Goal: Check status: Check status

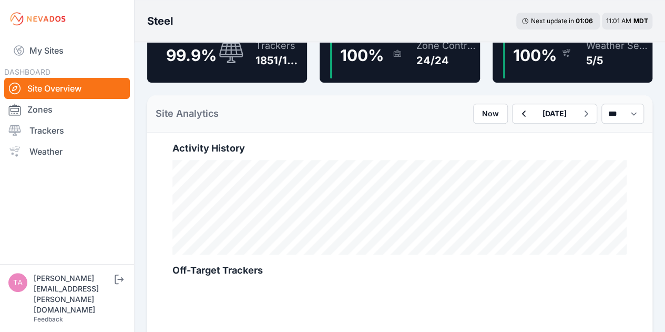
scroll to position [304, 0]
click at [373, 64] on span "100 %" at bounding box center [362, 55] width 44 height 19
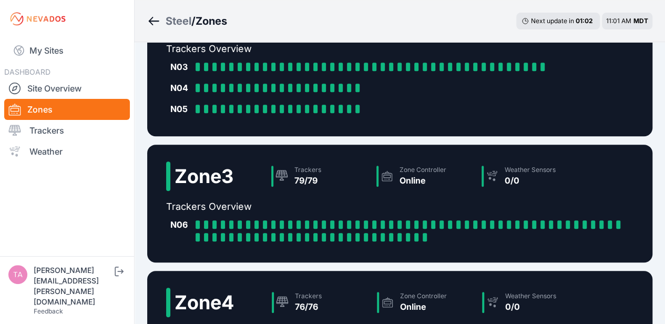
scroll to position [366, 0]
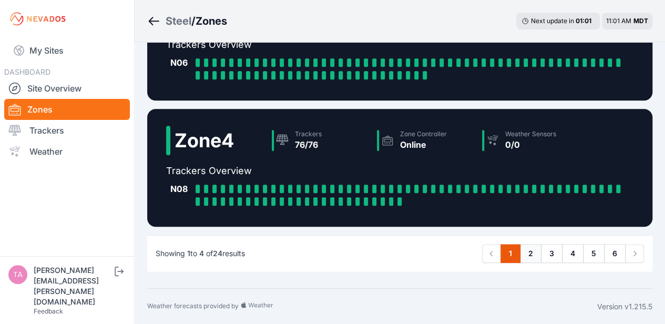
click at [532, 252] on link "2" at bounding box center [531, 253] width 22 height 19
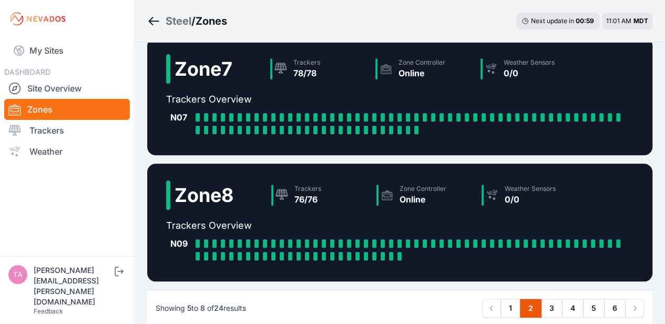
scroll to position [409, 0]
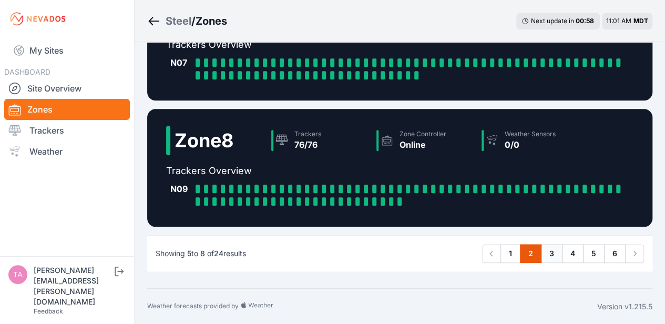
click at [551, 256] on link "3" at bounding box center [552, 253] width 22 height 19
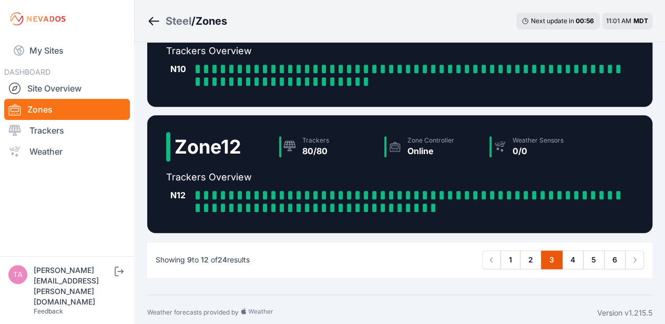
scroll to position [366, 0]
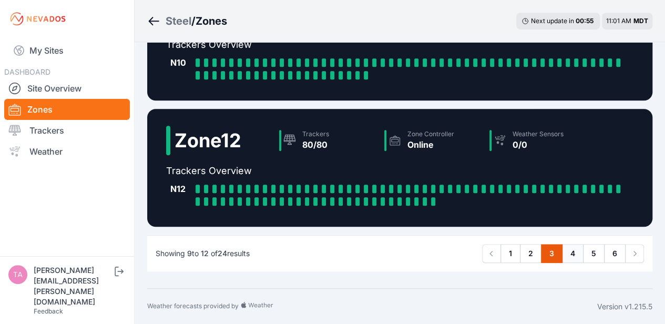
click at [573, 255] on link "4" at bounding box center [573, 253] width 22 height 19
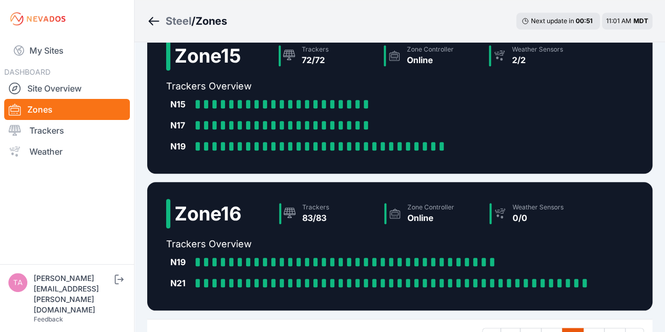
scroll to position [422, 0]
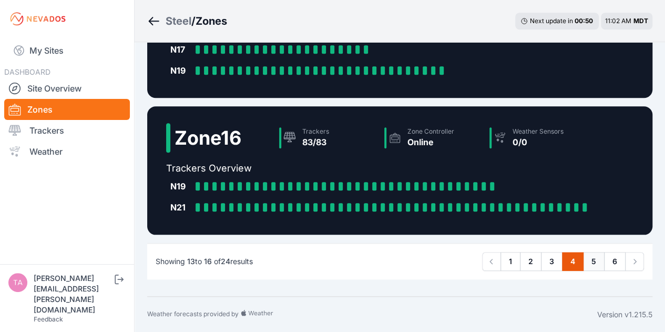
click at [588, 262] on link "5" at bounding box center [594, 261] width 22 height 19
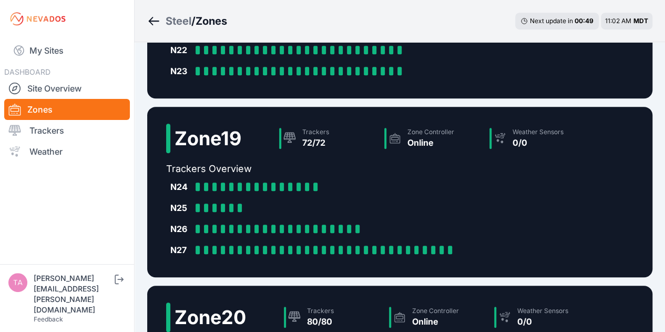
scroll to position [422, 0]
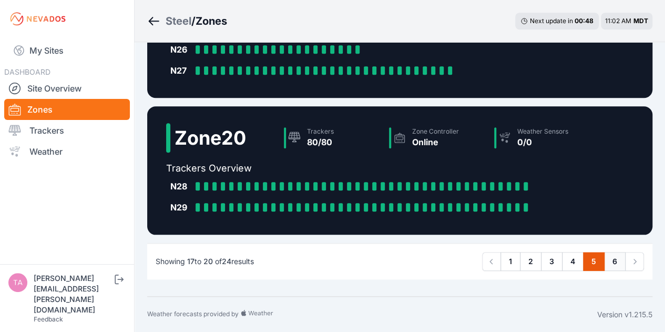
click at [614, 266] on link "6" at bounding box center [615, 261] width 22 height 19
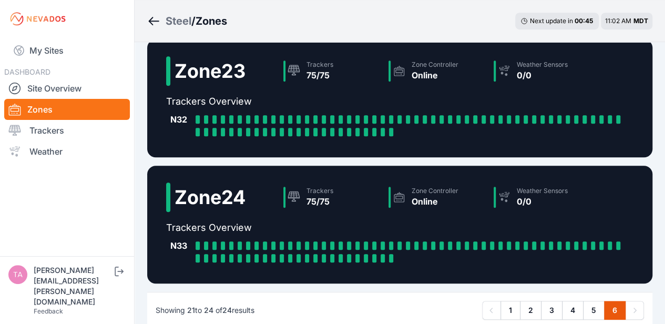
scroll to position [366, 0]
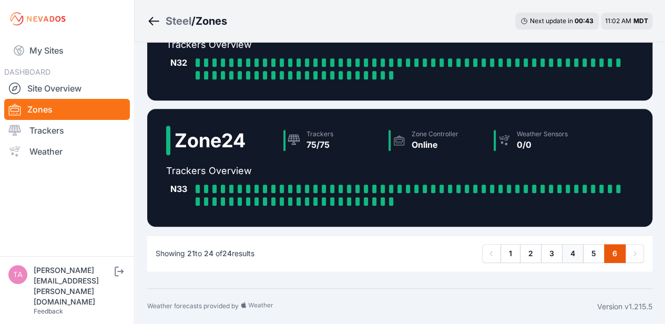
click at [571, 257] on link "4" at bounding box center [573, 253] width 22 height 19
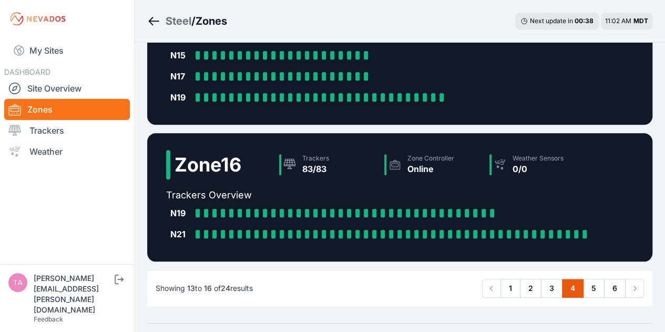
scroll to position [412, 0]
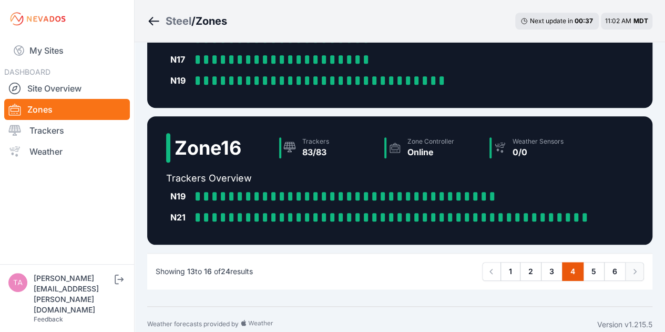
click at [633, 274] on icon "Pagination" at bounding box center [634, 271] width 11 height 11
click at [613, 270] on link "6" at bounding box center [615, 271] width 22 height 19
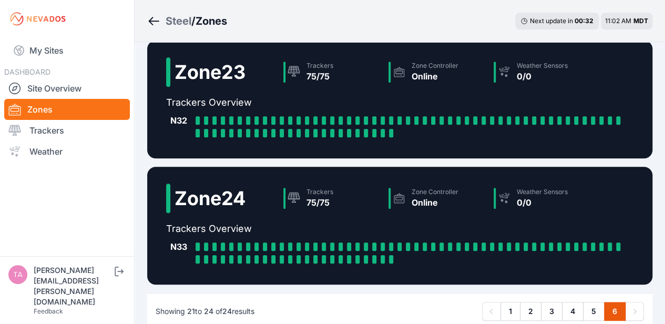
scroll to position [366, 0]
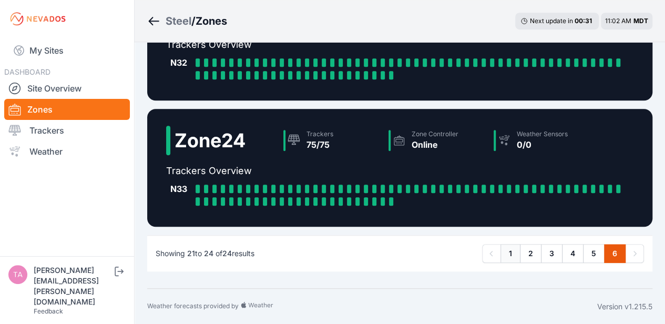
click at [512, 258] on link "1" at bounding box center [511, 253] width 20 height 19
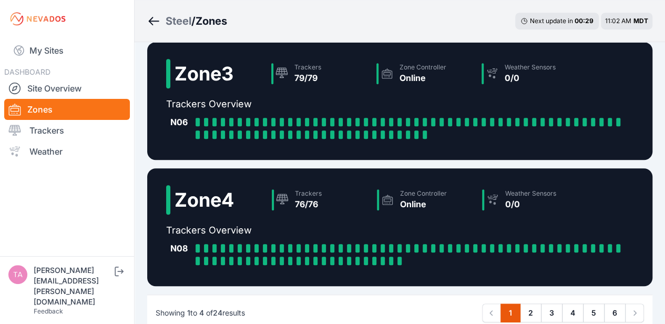
scroll to position [366, 0]
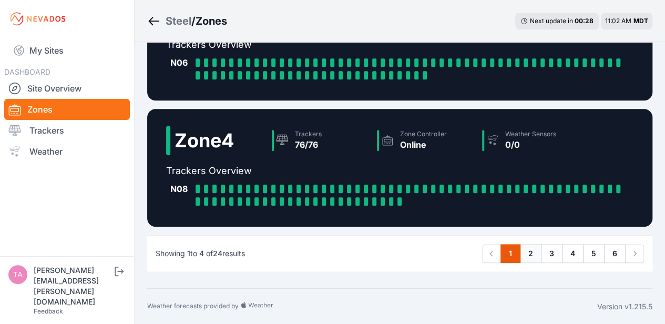
click at [533, 250] on link "2" at bounding box center [531, 253] width 22 height 19
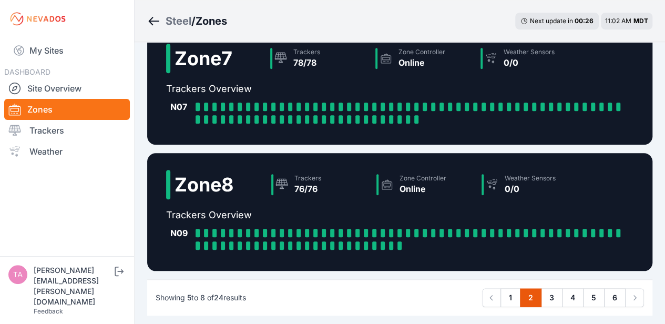
scroll to position [373, 0]
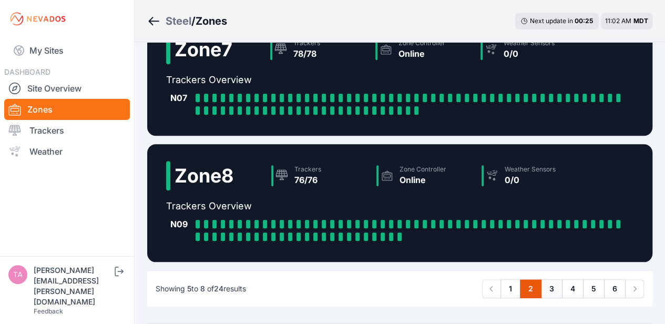
click at [553, 280] on link "3" at bounding box center [552, 288] width 22 height 19
click at [553, 285] on link "3" at bounding box center [552, 288] width 22 height 19
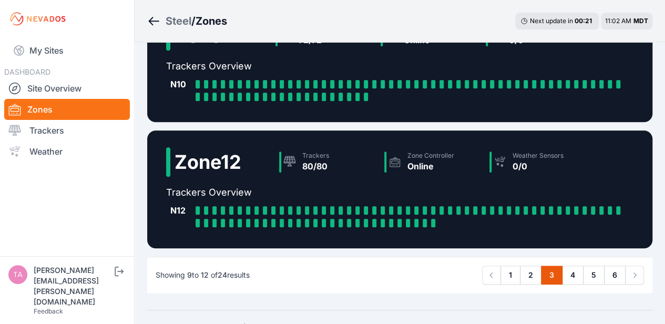
scroll to position [349, 0]
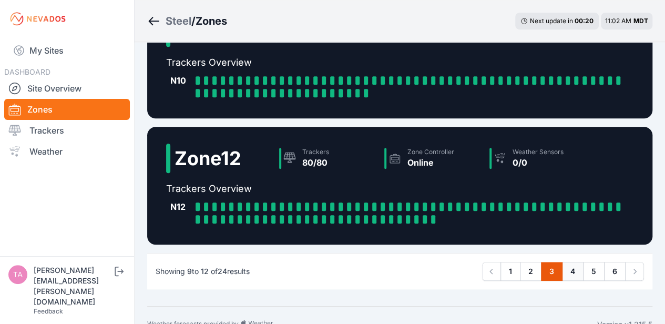
click at [573, 275] on link "4" at bounding box center [573, 271] width 22 height 19
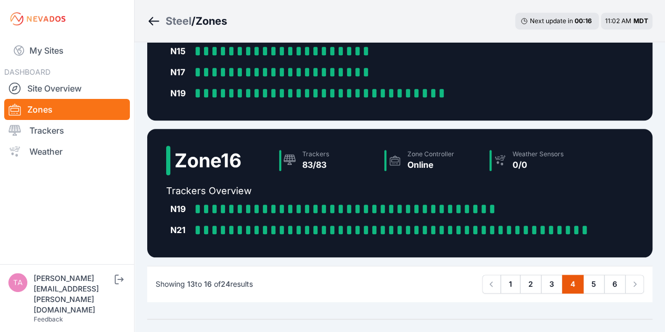
scroll to position [400, 0]
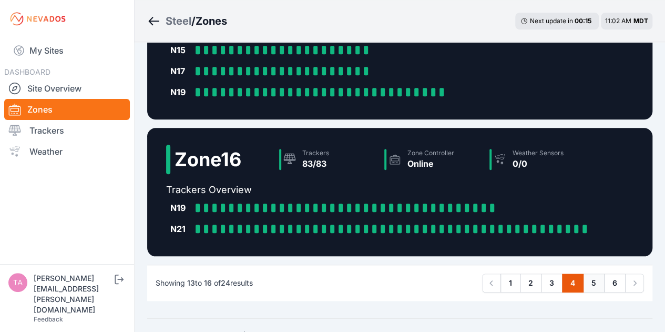
click at [596, 278] on link "5" at bounding box center [594, 282] width 22 height 19
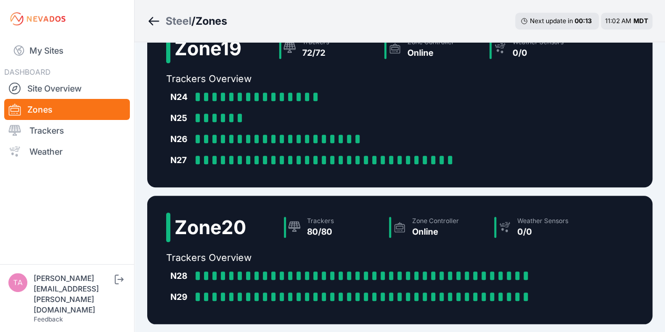
scroll to position [422, 0]
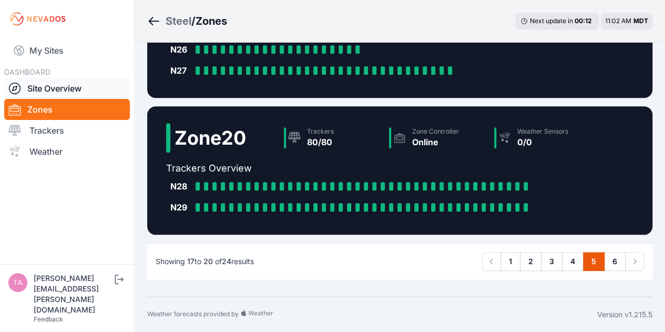
click at [33, 80] on link "Site Overview" at bounding box center [67, 88] width 126 height 21
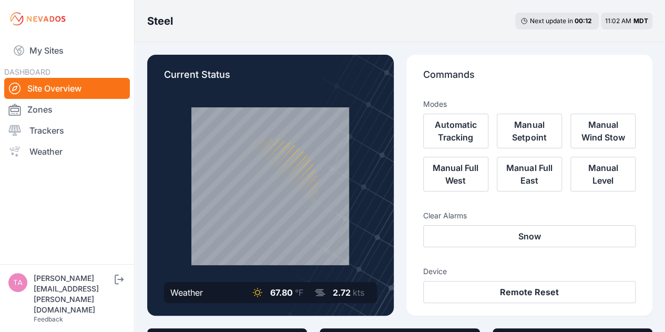
click at [369, 189] on div at bounding box center [270, 186] width 213 height 158
click at [450, 133] on button "Automatic Tracking" at bounding box center [455, 131] width 65 height 35
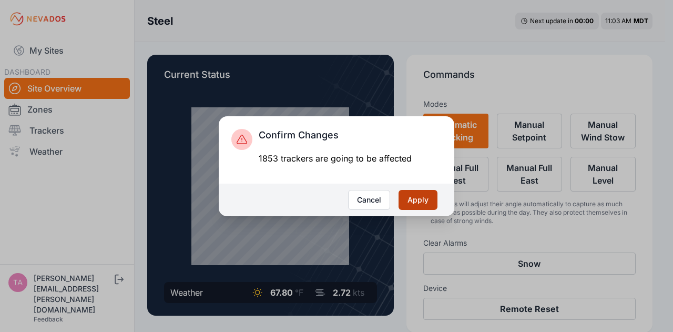
click at [425, 196] on button "Apply" at bounding box center [418, 200] width 39 height 20
